Goal: Find contact information: Find contact information

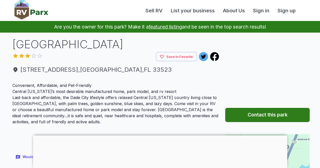
click at [22, 53] on div at bounding box center [84, 57] width 144 height 8
drag, startPoint x: 67, startPoint y: 74, endPoint x: 69, endPoint y: 65, distance: 9.9
click at [67, 74] on div "[STREET_ADDRESS]" at bounding box center [115, 69] width 207 height 17
click at [69, 65] on div "[STREET_ADDRESS]" at bounding box center [115, 69] width 207 height 17
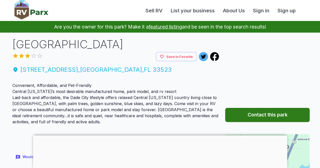
click at [69, 67] on span "[STREET_ADDRESS]" at bounding box center [115, 69] width 207 height 9
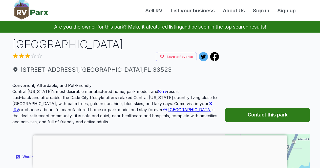
click at [36, 57] on div at bounding box center [84, 57] width 144 height 8
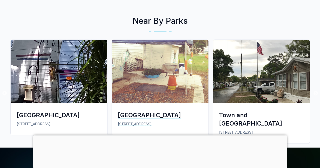
scroll to position [329, 0]
